Goal: Task Accomplishment & Management: Complete application form

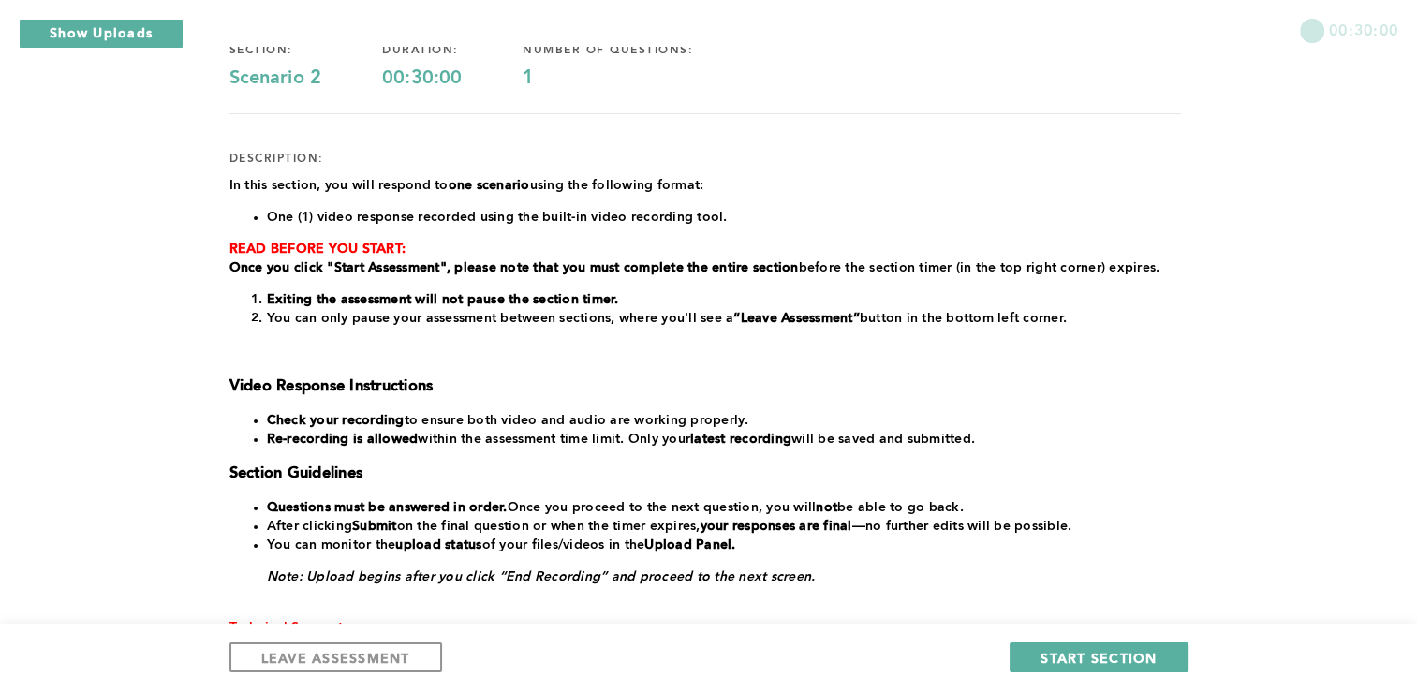
scroll to position [172, 0]
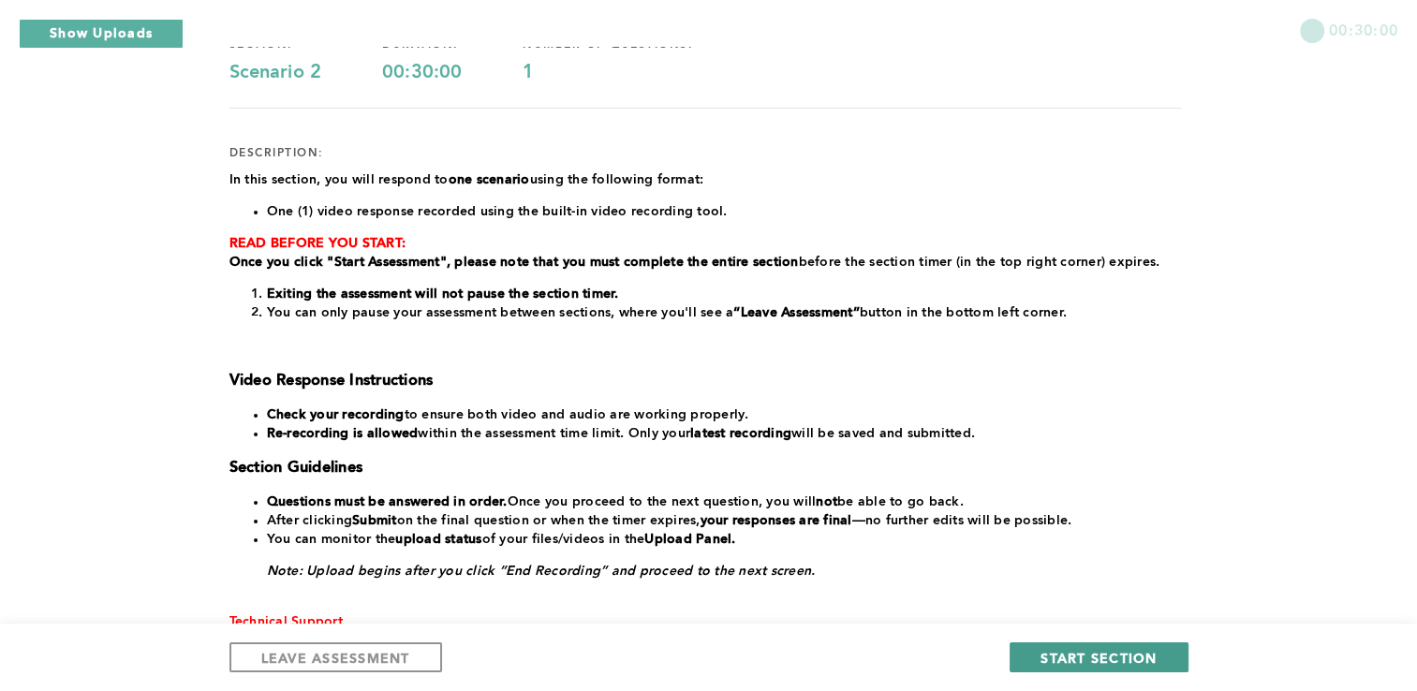
click at [1102, 659] on span "START SECTION" at bounding box center [1098, 658] width 116 height 18
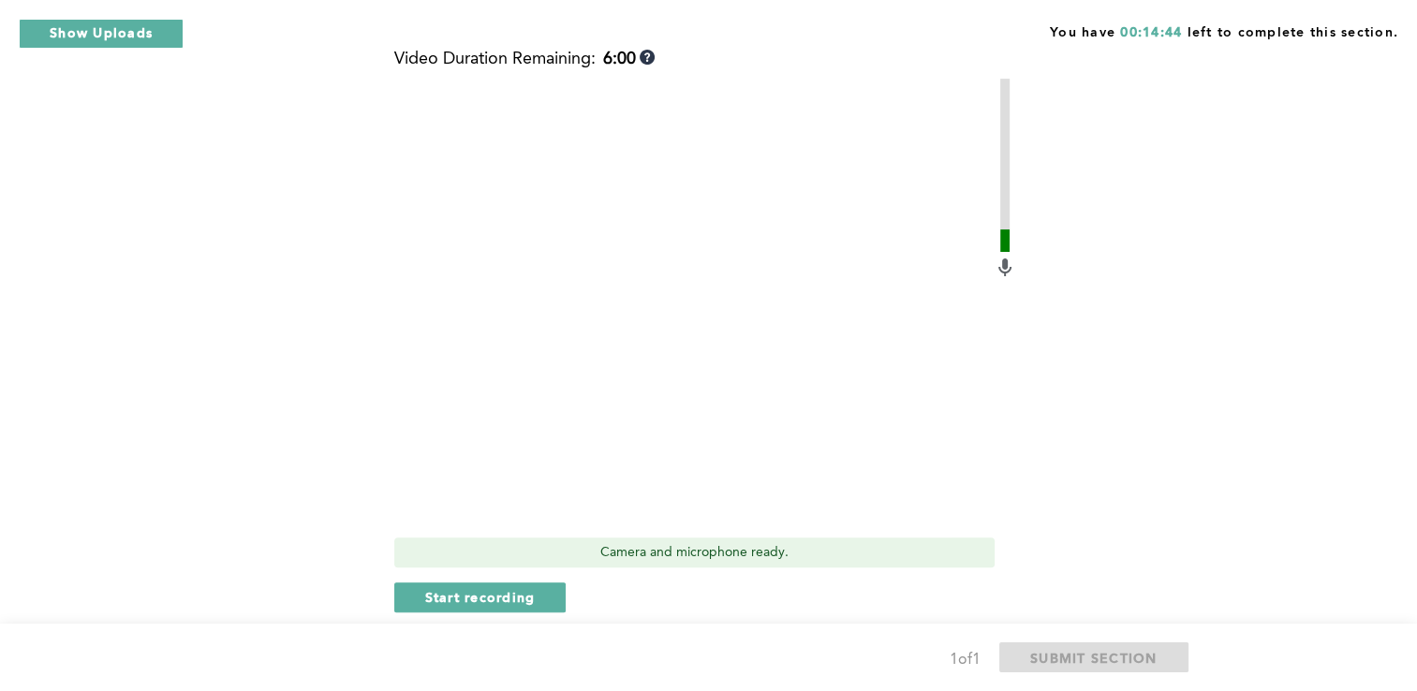
scroll to position [551, 0]
click at [511, 587] on span "Start recording" at bounding box center [480, 596] width 111 height 18
click at [511, 587] on span "Stop recording" at bounding box center [480, 596] width 110 height 18
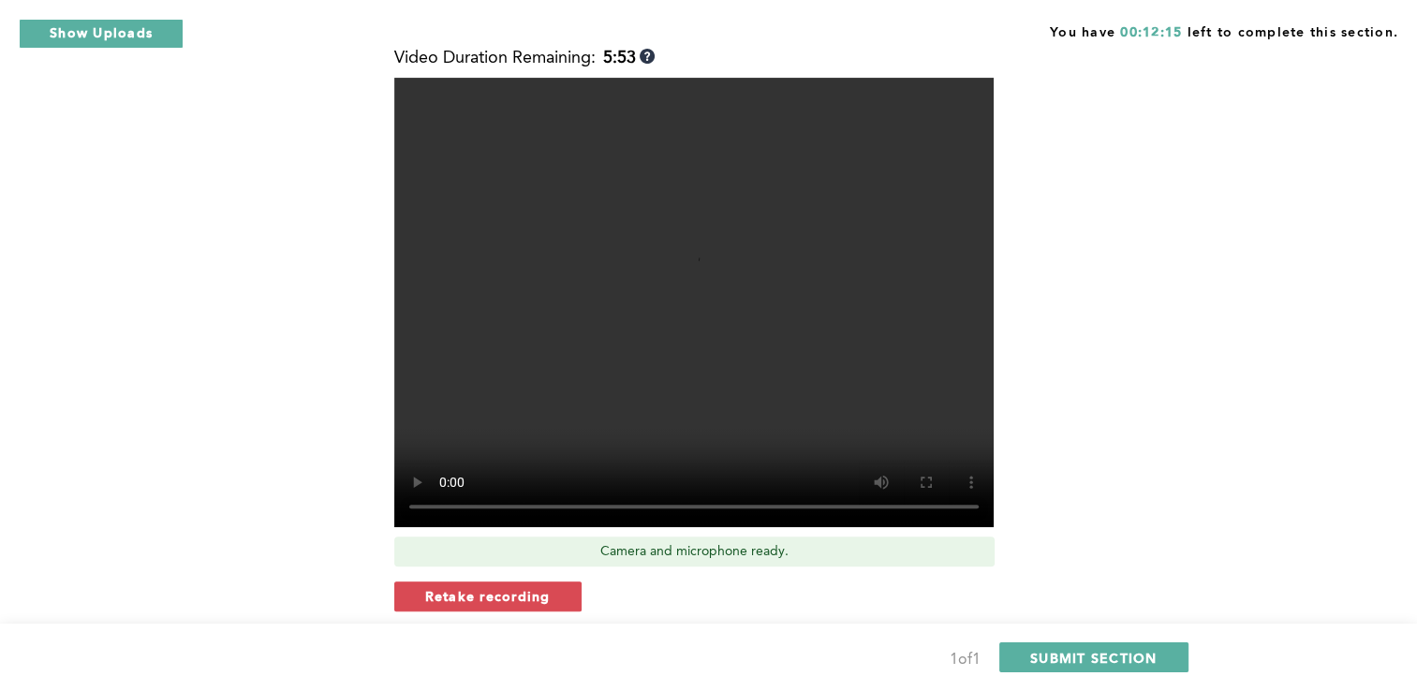
scroll to position [627, 0]
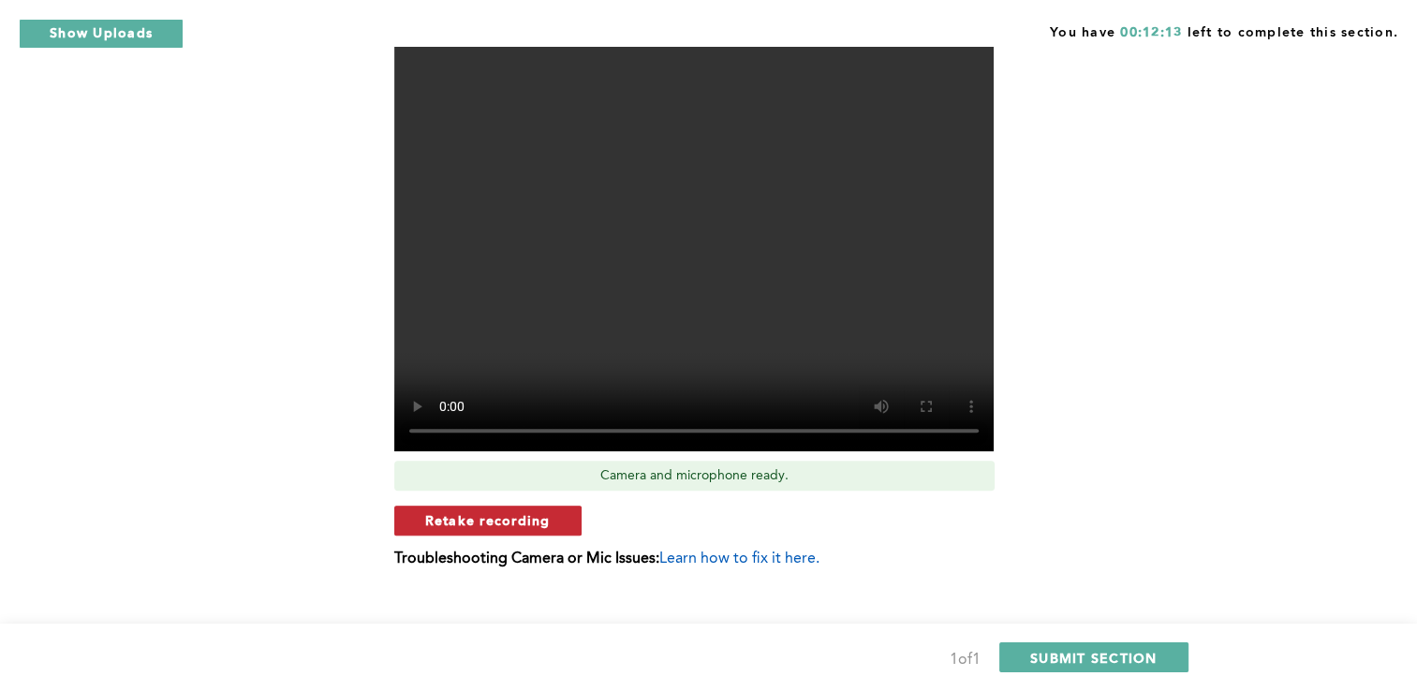
click at [505, 511] on span "Retake recording" at bounding box center [487, 520] width 125 height 18
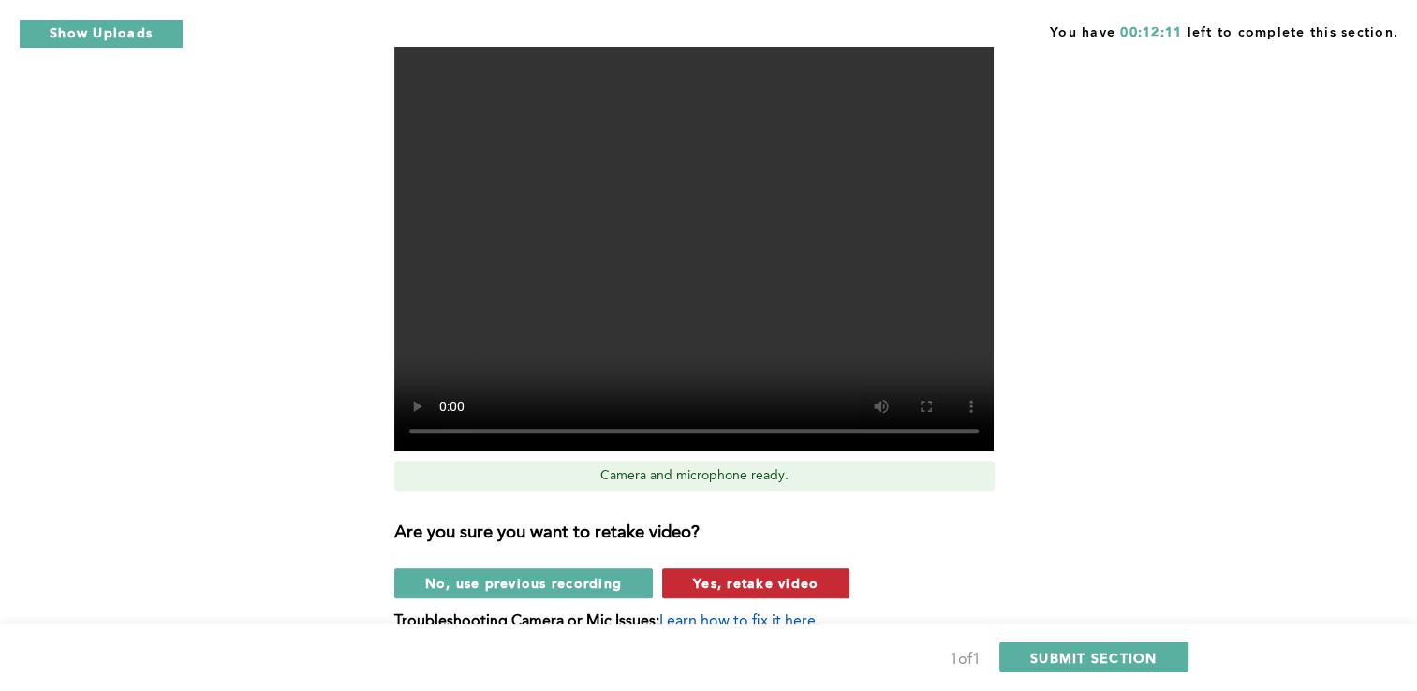
click at [767, 574] on span "Yes, retake video" at bounding box center [755, 583] width 125 height 18
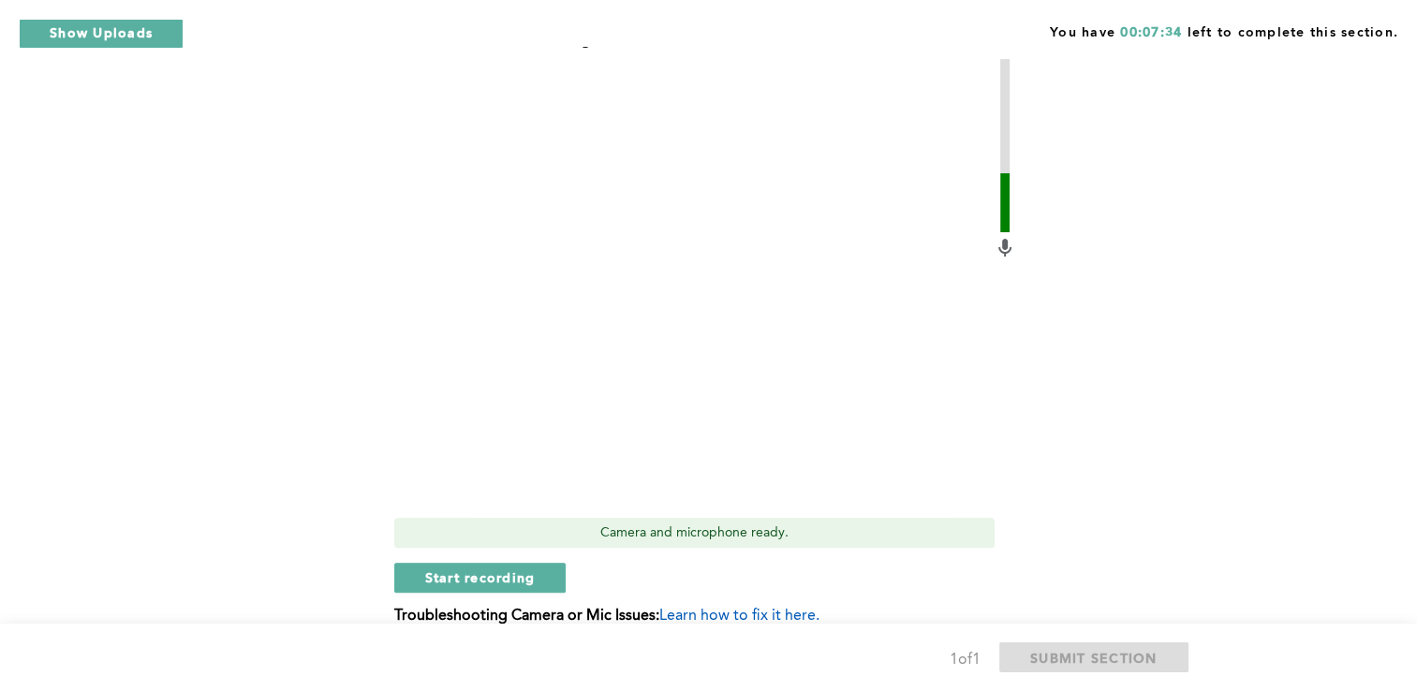
scroll to position [572, 0]
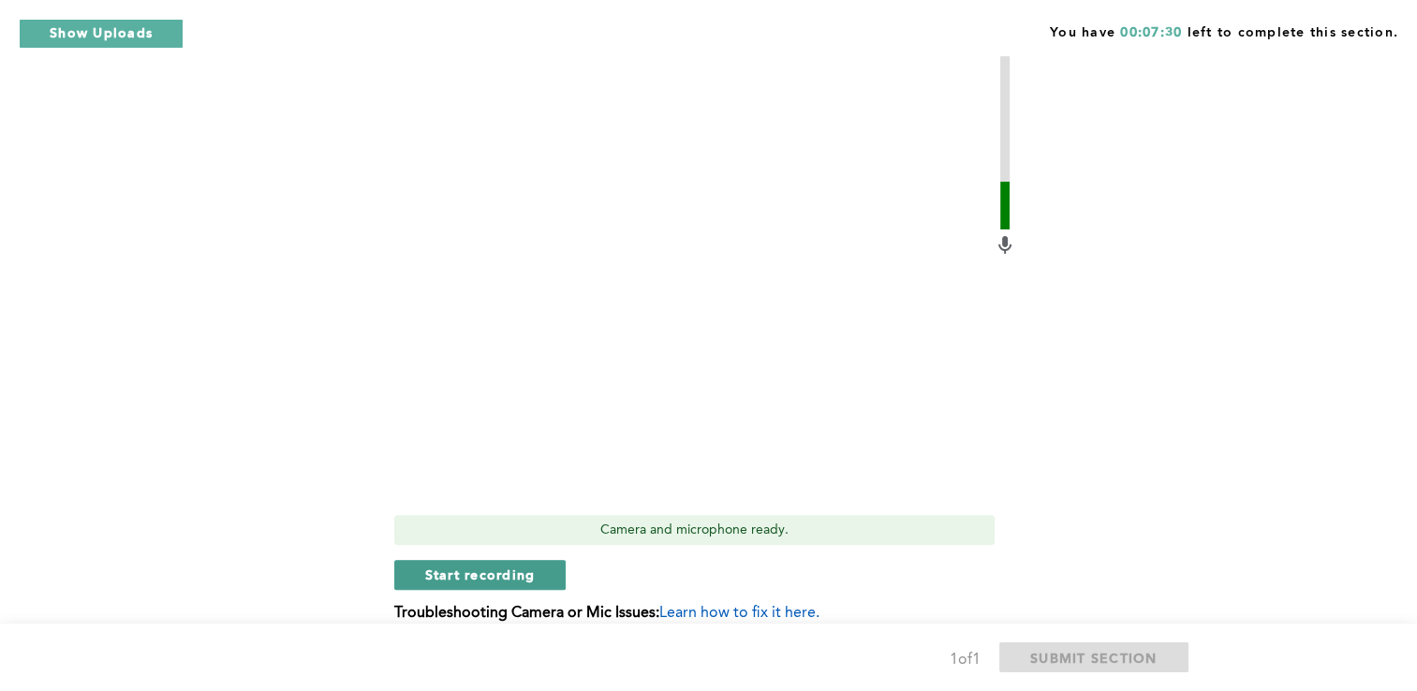
click at [505, 566] on span "Start recording" at bounding box center [480, 575] width 111 height 18
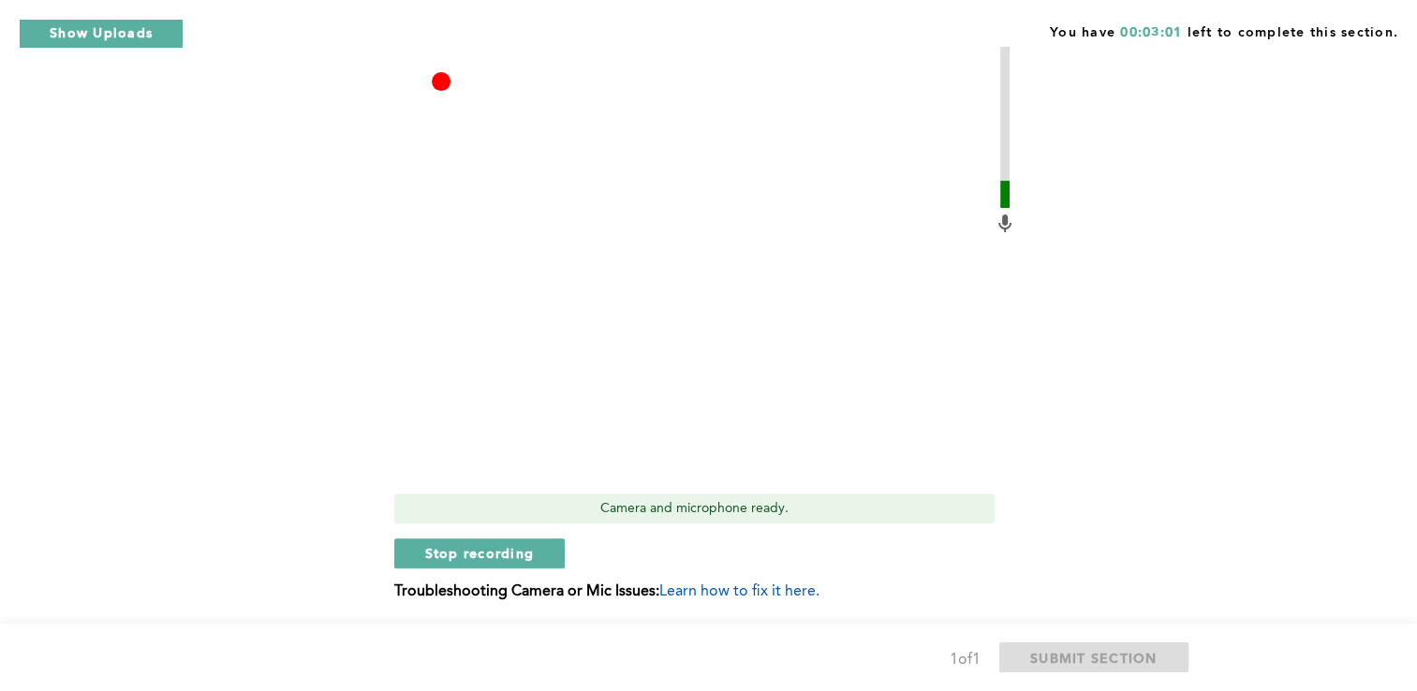
scroll to position [592, 0]
click at [478, 546] on span "Stop recording" at bounding box center [480, 555] width 110 height 18
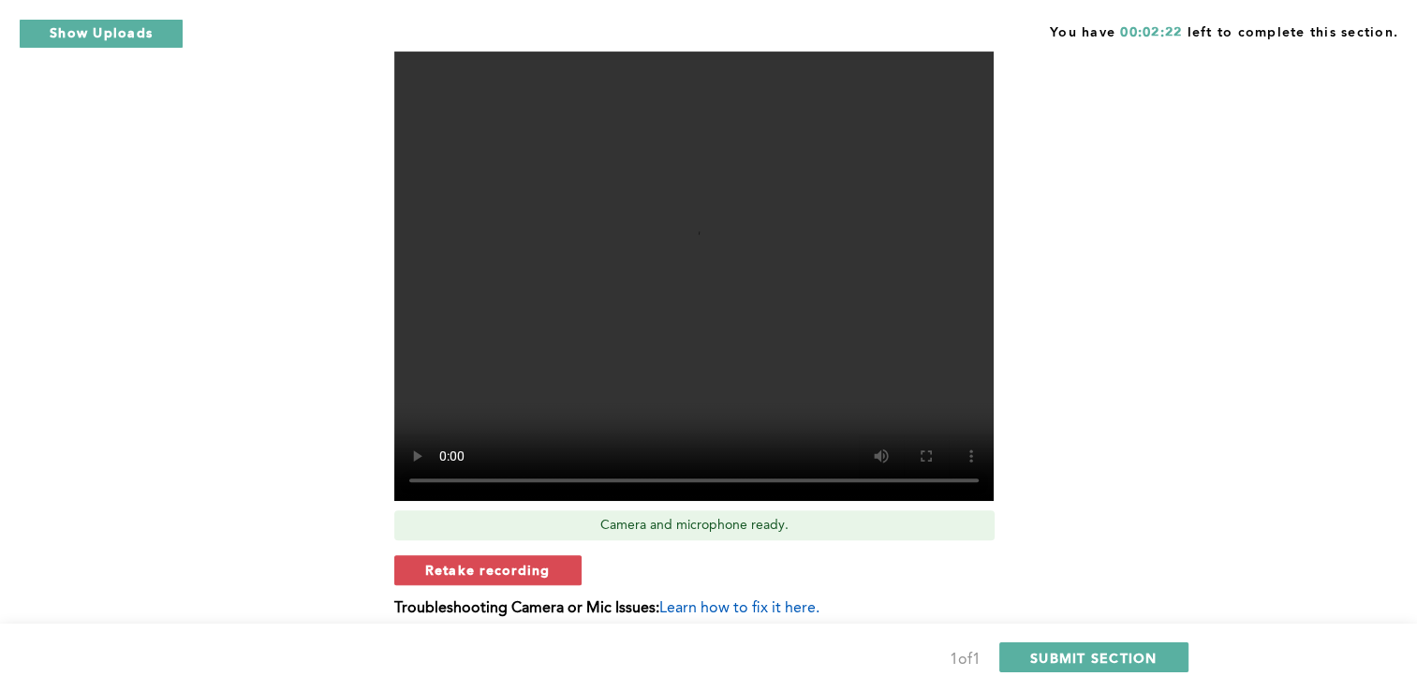
scroll to position [581, 0]
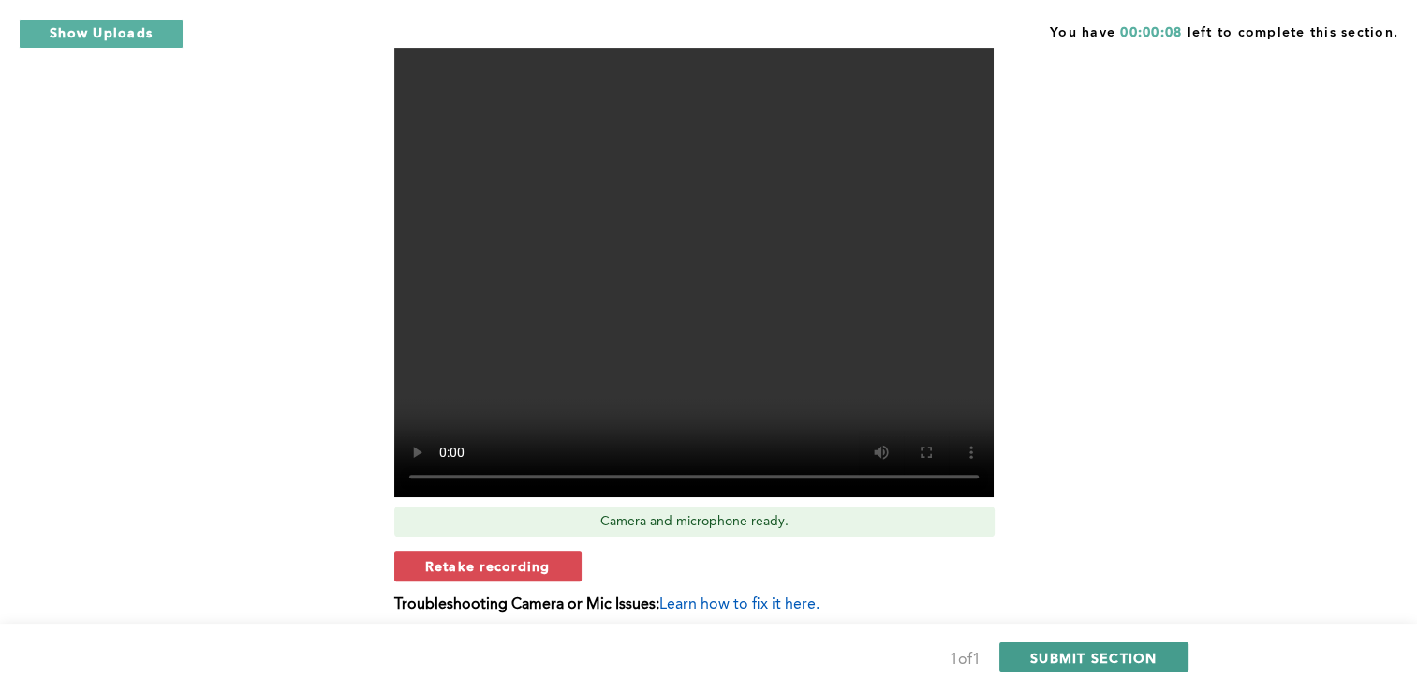
click at [1098, 656] on span "SUBMIT SECTION" at bounding box center [1093, 658] width 127 height 18
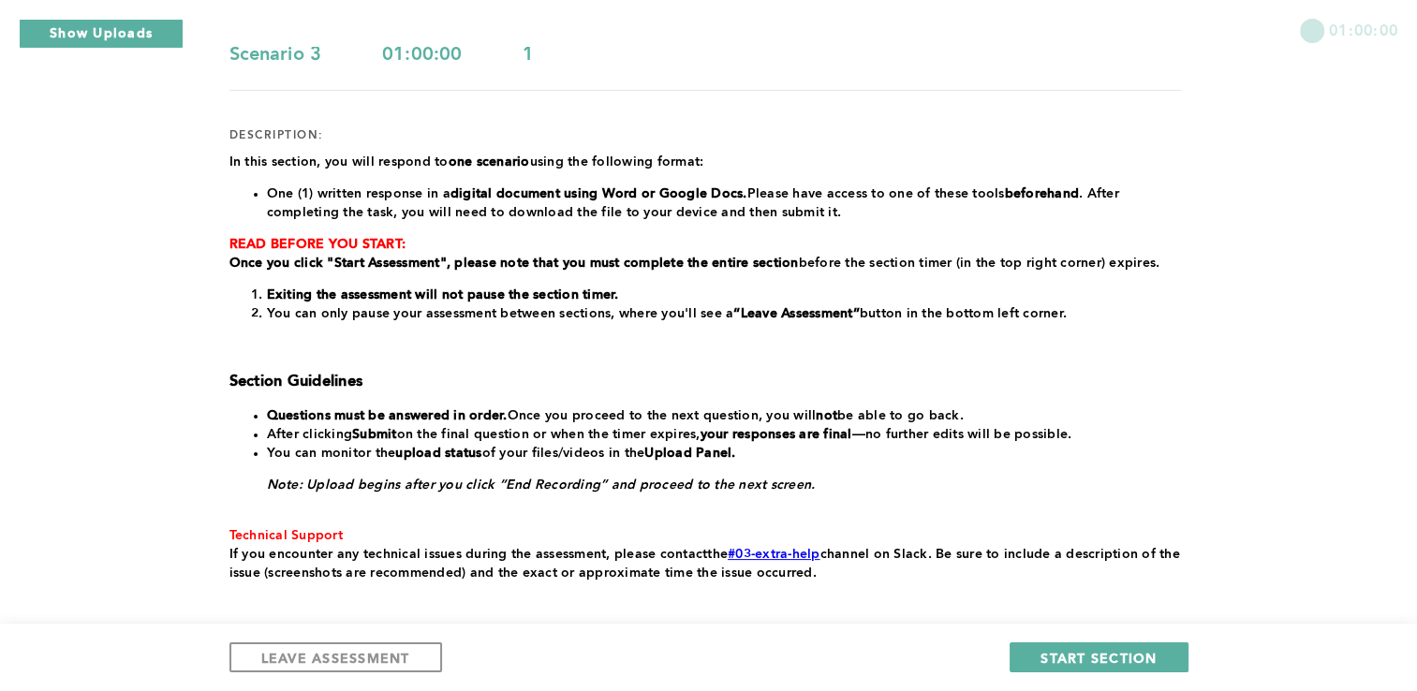
scroll to position [283, 0]
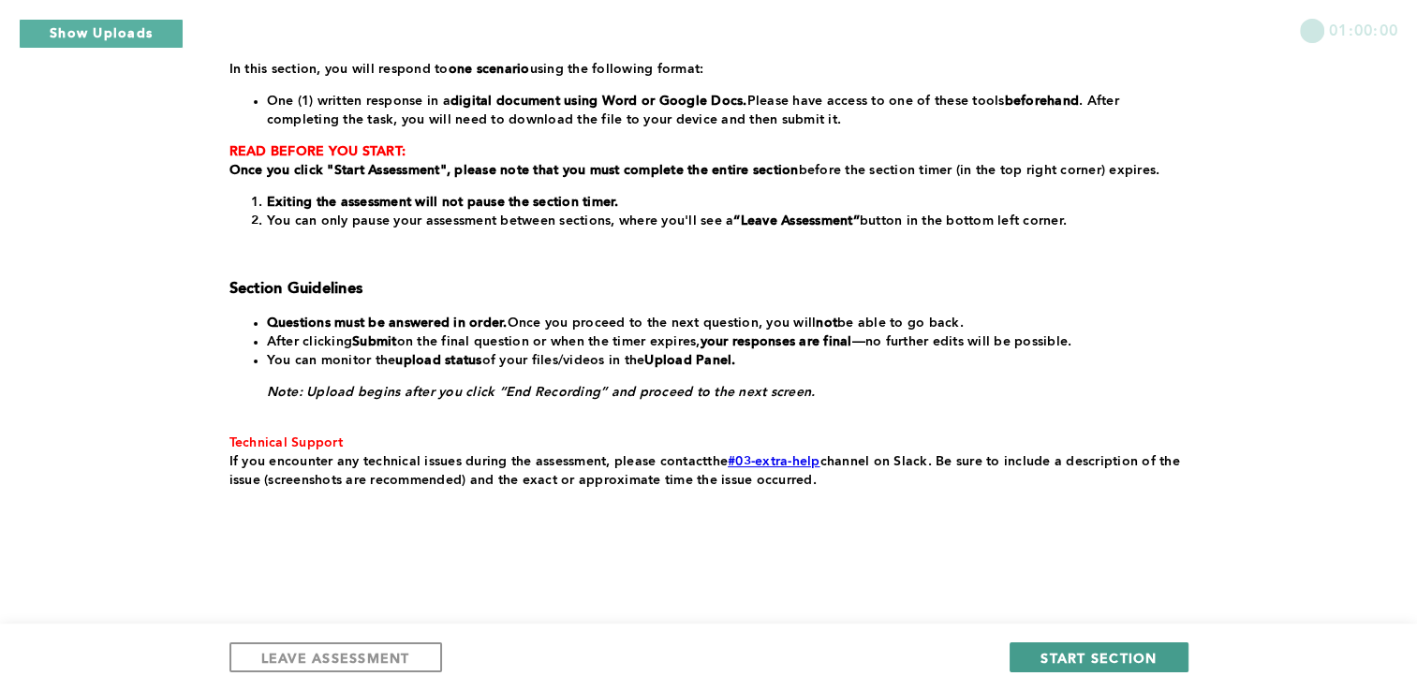
click at [1068, 657] on span "START SECTION" at bounding box center [1098, 658] width 116 height 18
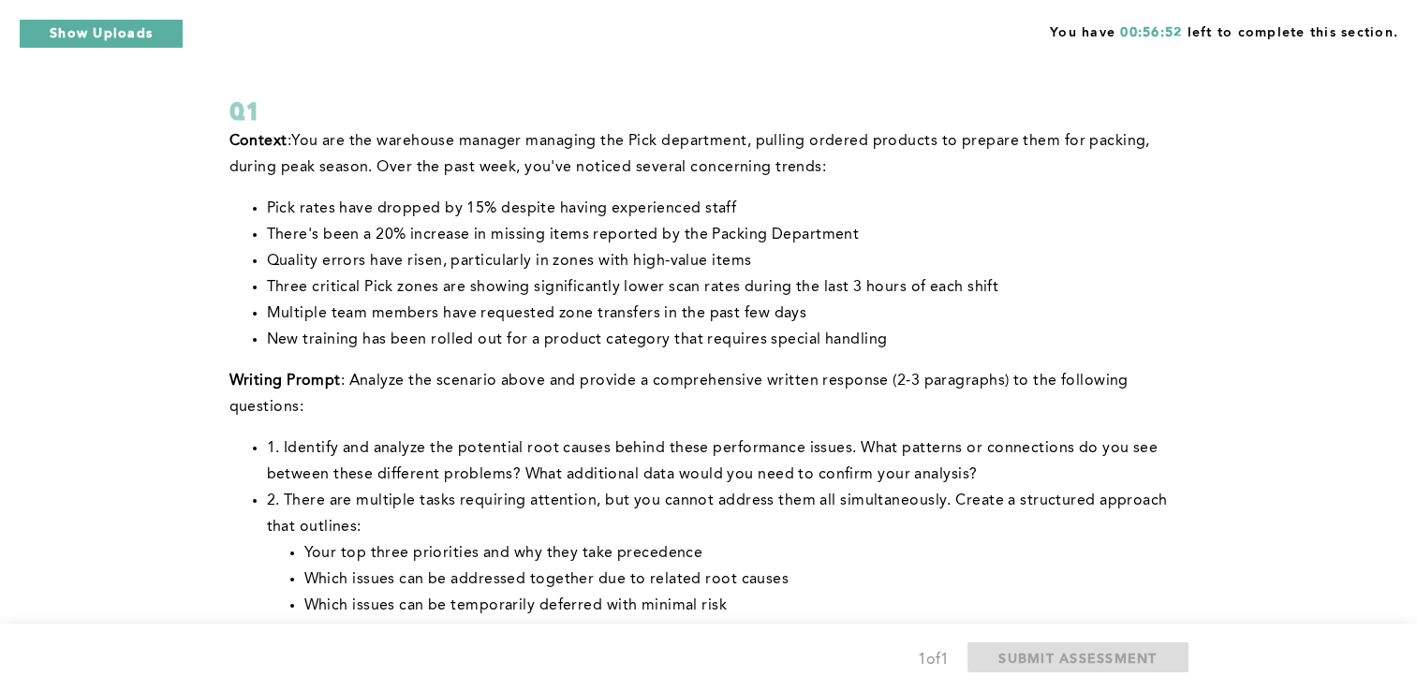
scroll to position [84, 0]
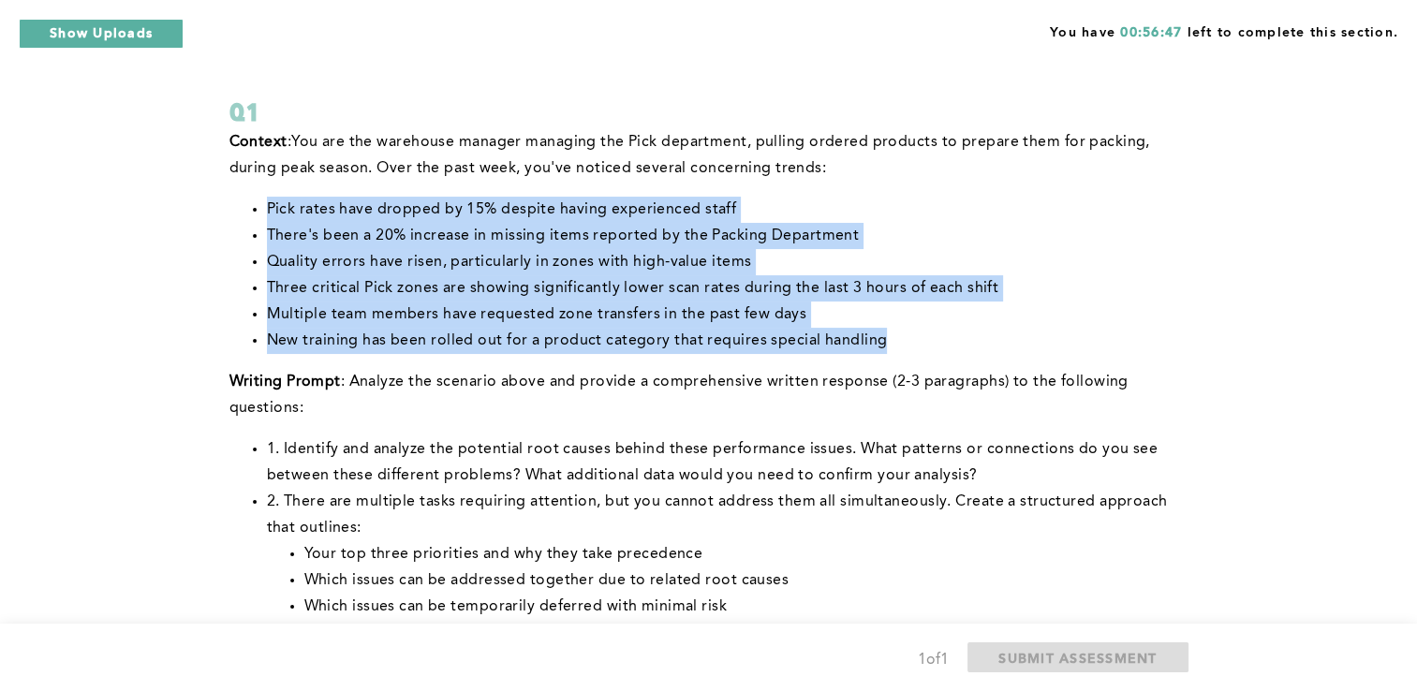
drag, startPoint x: 263, startPoint y: 207, endPoint x: 923, endPoint y: 328, distance: 671.2
click at [923, 328] on ul "Pick rates have dropped by 15% despite having experienced staff There's been a …" at bounding box center [705, 275] width 952 height 157
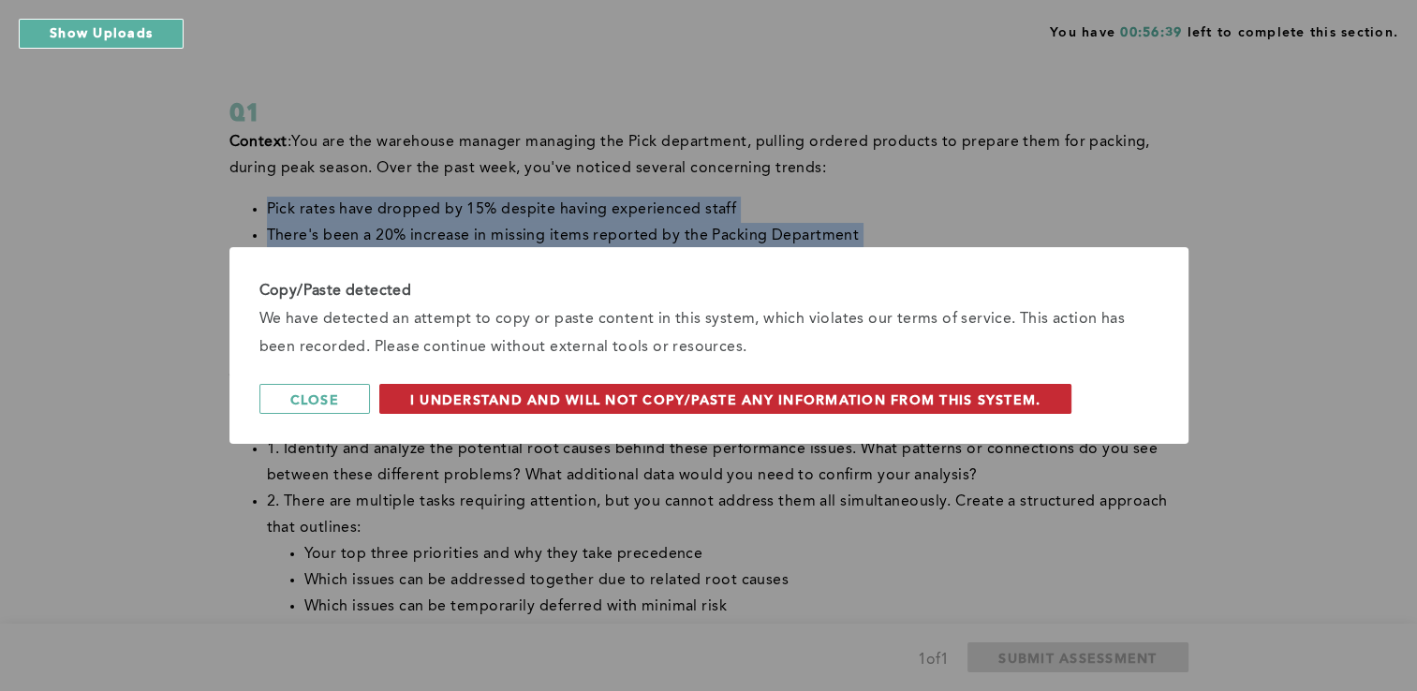
click at [803, 391] on span "I understand and will not copy/paste any information from this system." at bounding box center [725, 400] width 631 height 18
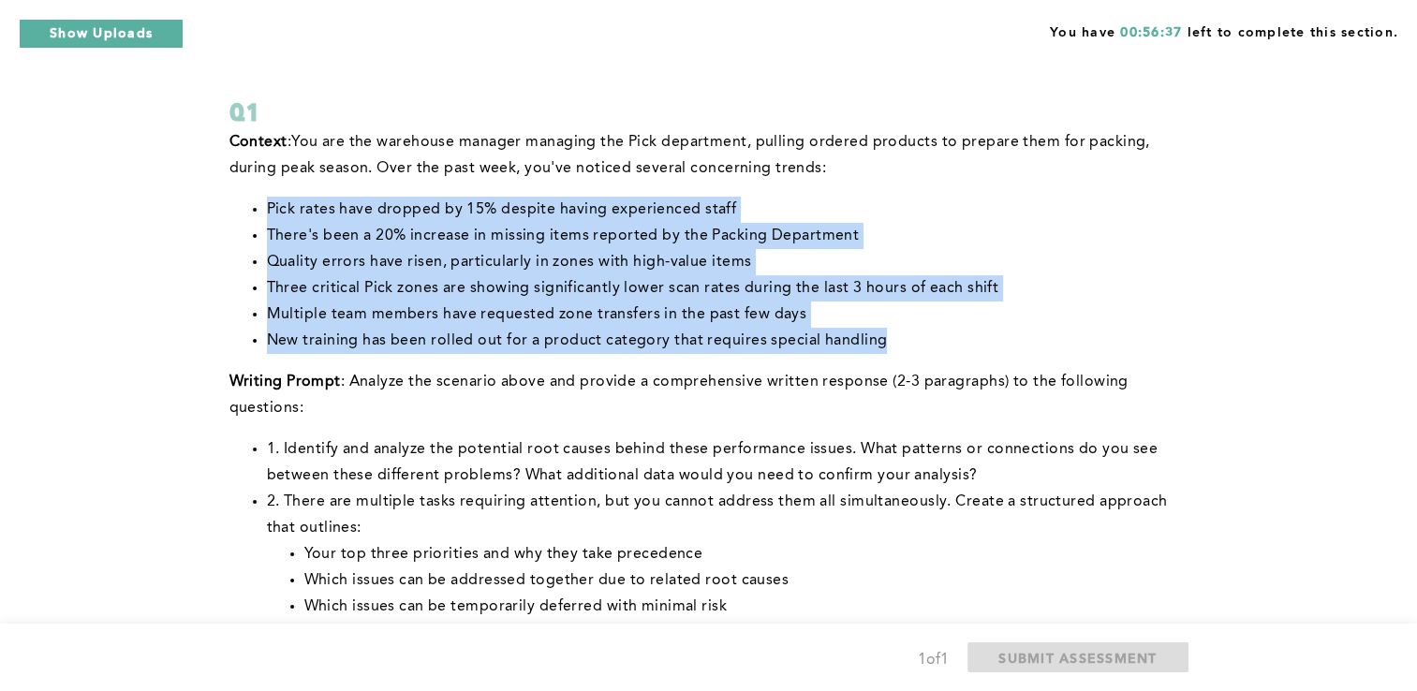
click at [1057, 283] on li "Three critical Pick zones are showing significantly lower scan rates during the…" at bounding box center [724, 288] width 914 height 26
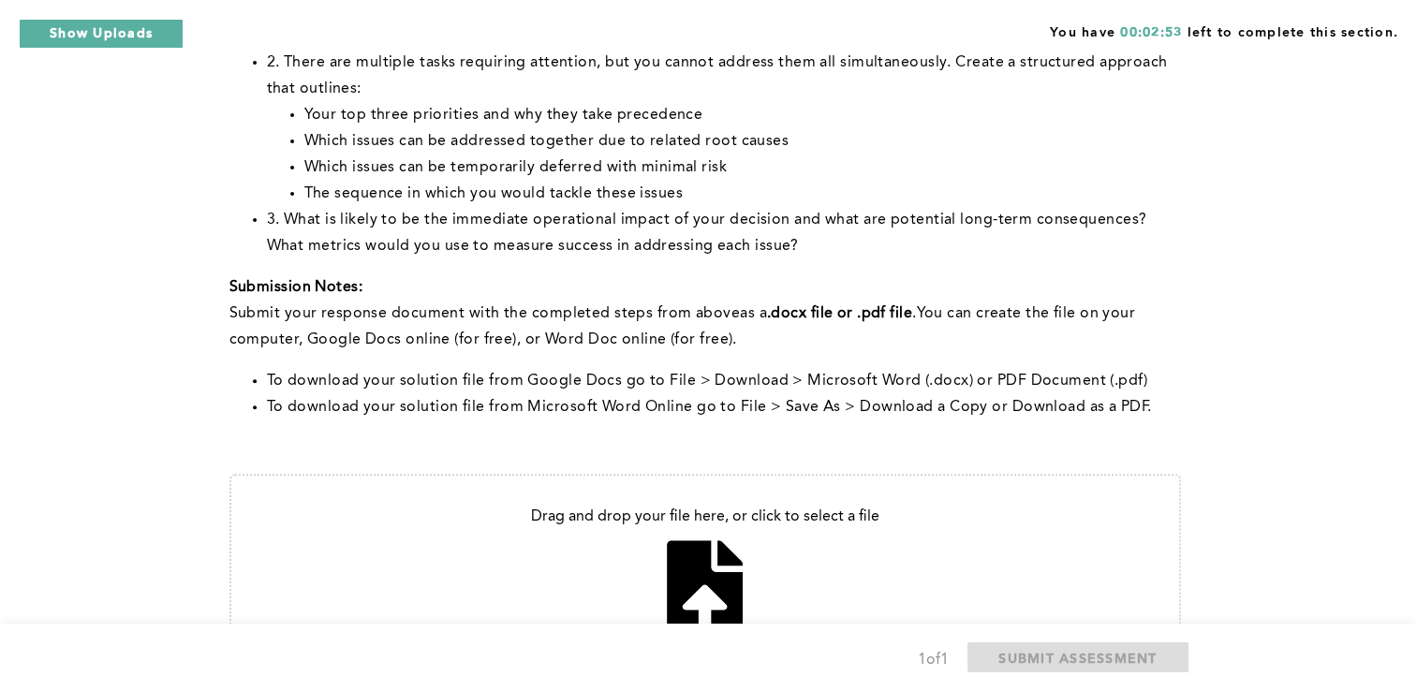
scroll to position [674, 0]
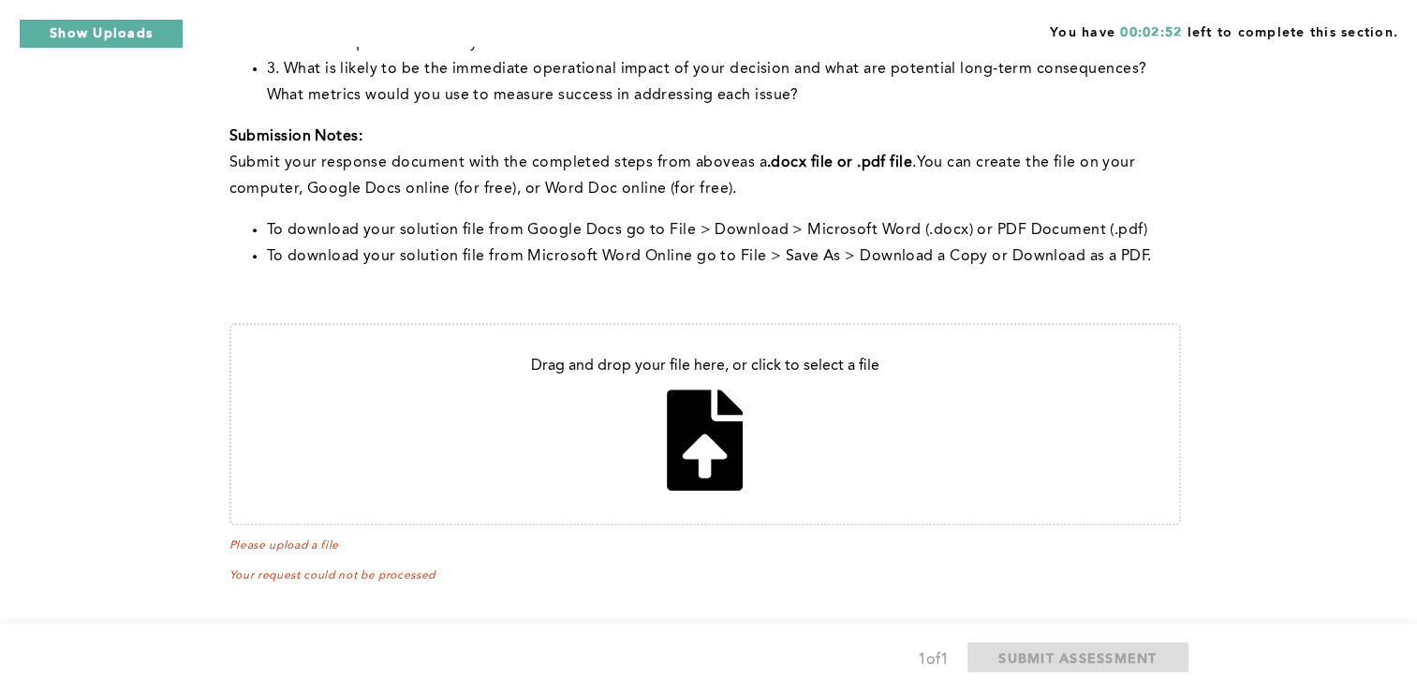
click at [712, 455] on input "file" at bounding box center [705, 424] width 948 height 199
type input "C:\fakepath\Decision Making Assignment.docx"
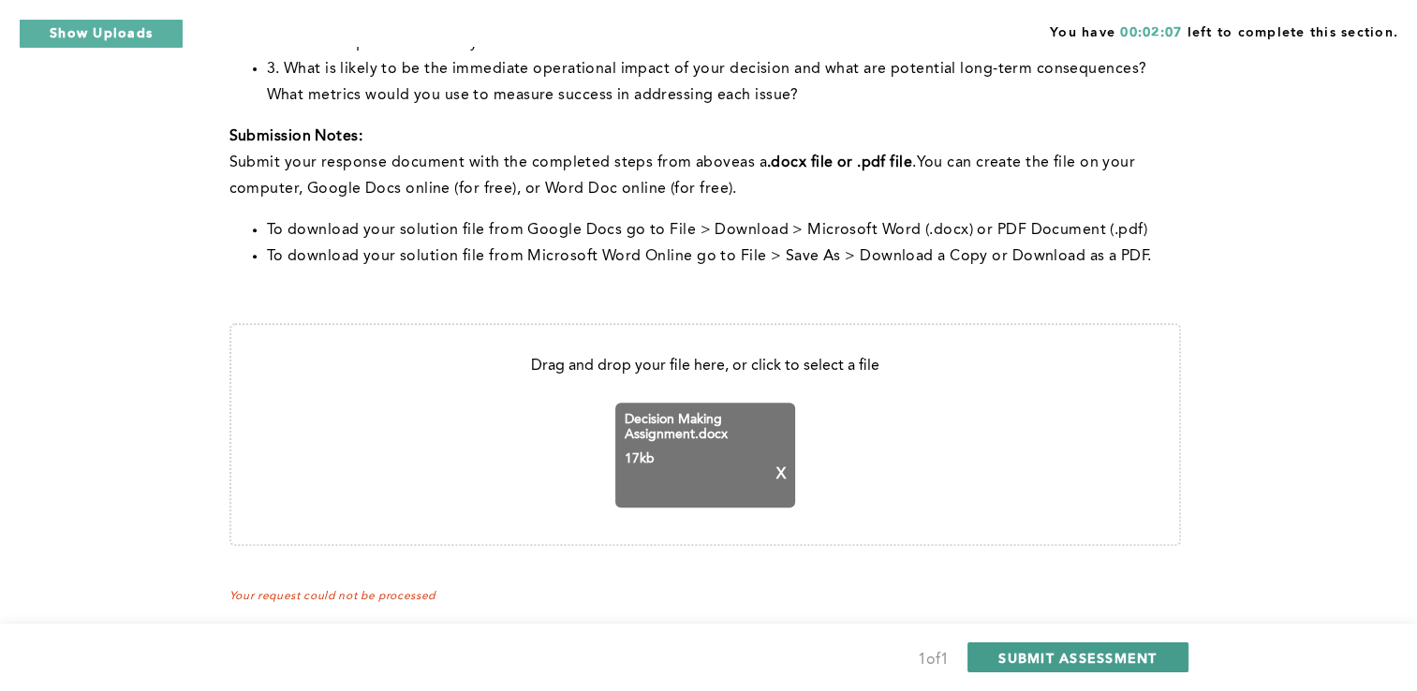
click at [1054, 660] on span "SUBMIT ASSESSMENT" at bounding box center [1077, 658] width 158 height 18
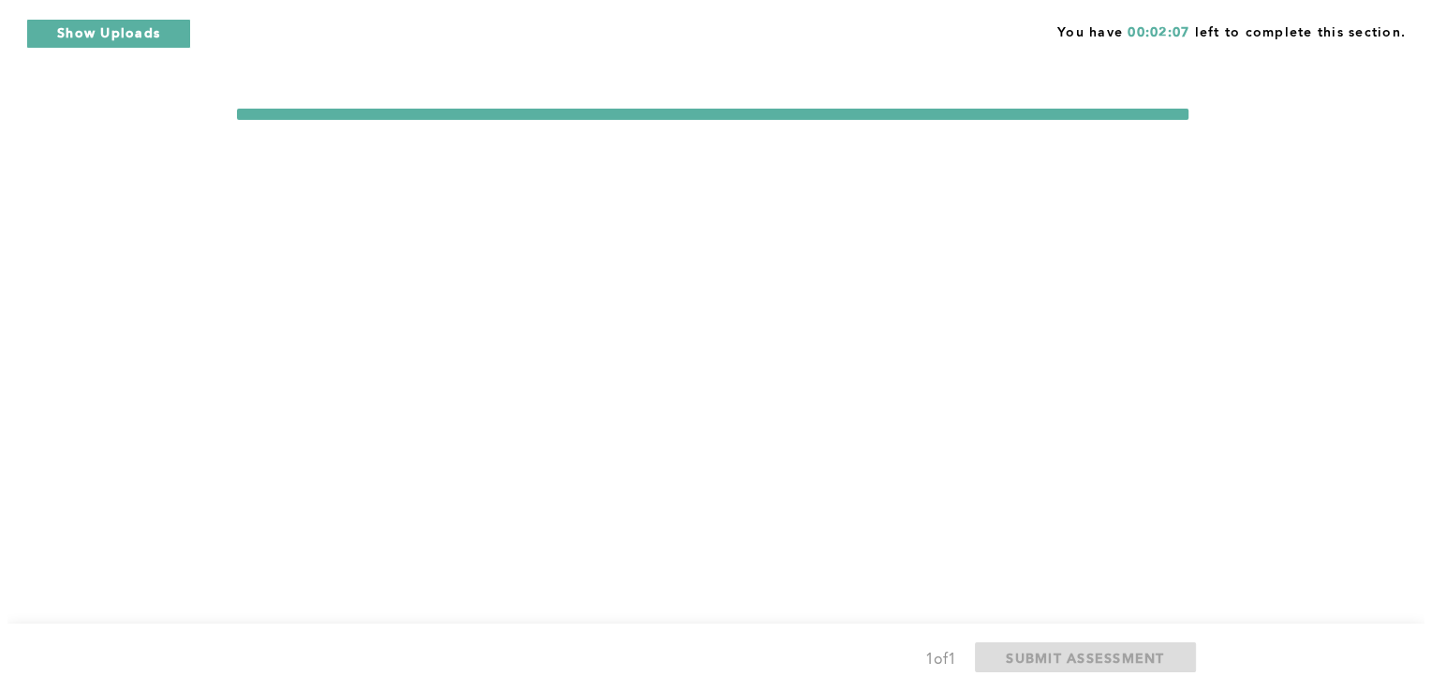
scroll to position [0, 0]
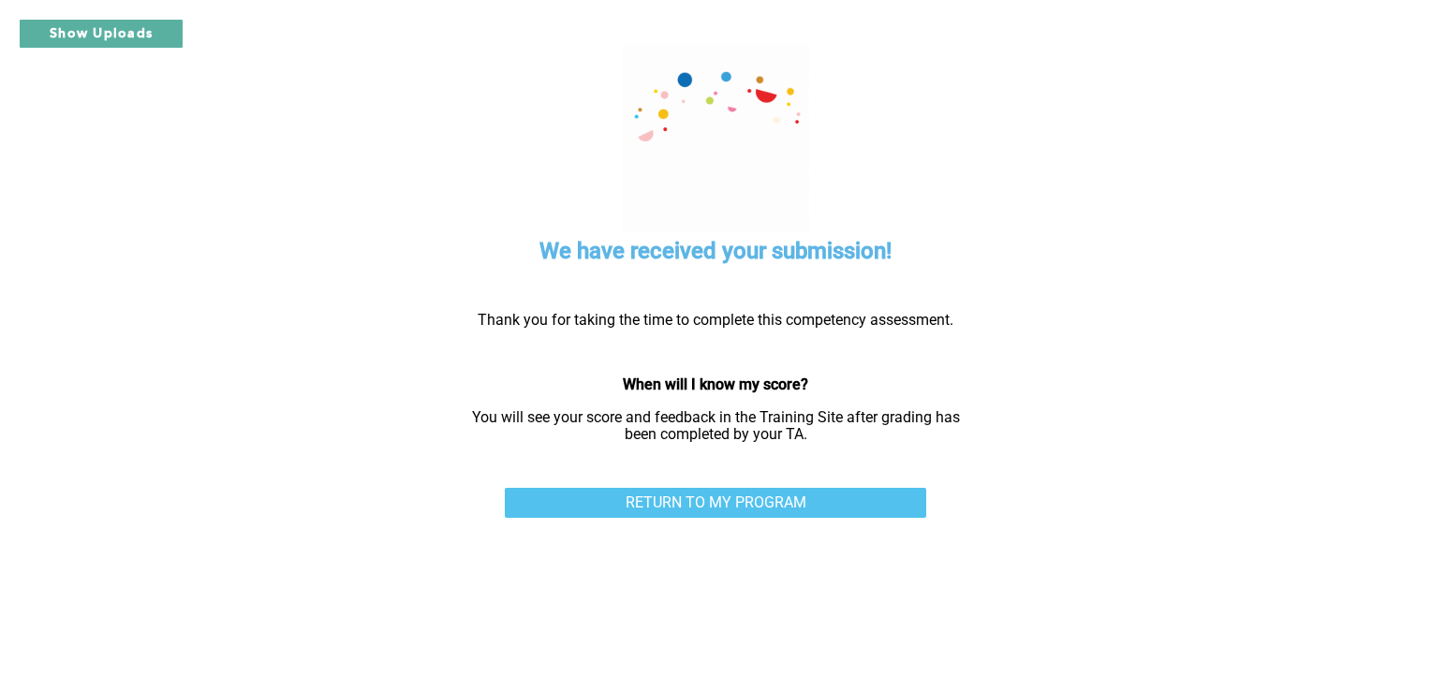
click at [757, 494] on link "RETURN TO MY PROGRAM" at bounding box center [715, 503] width 421 height 30
